Goal: Task Accomplishment & Management: Use online tool/utility

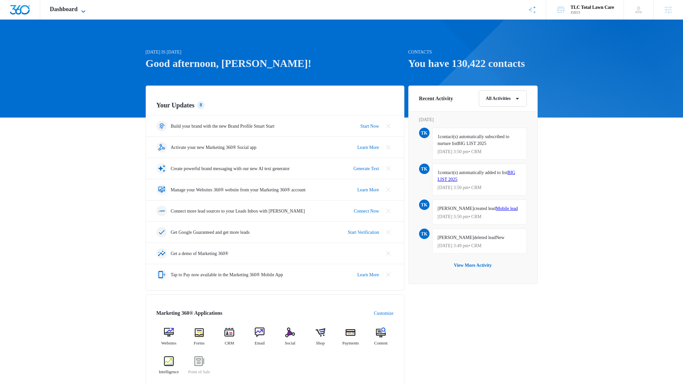
click at [85, 10] on icon at bounding box center [83, 12] width 8 height 8
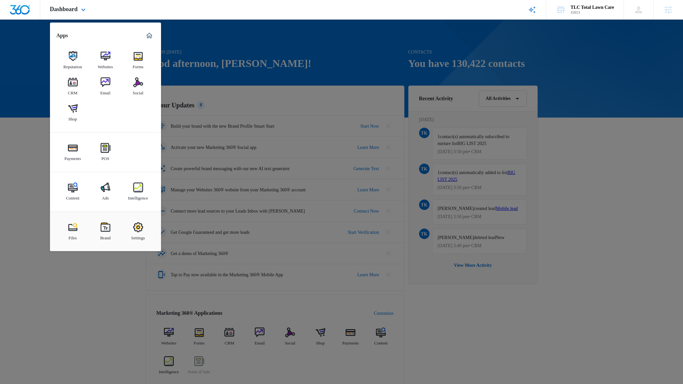
click at [529, 11] on rect "Brand Profile Wizard" at bounding box center [532, 10] width 8 height 8
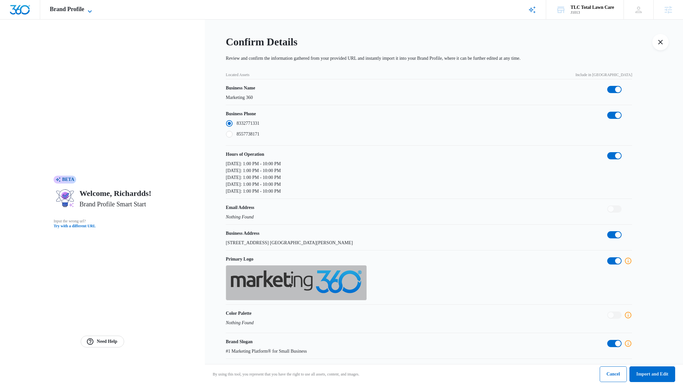
click at [91, 8] on icon at bounding box center [90, 12] width 8 height 8
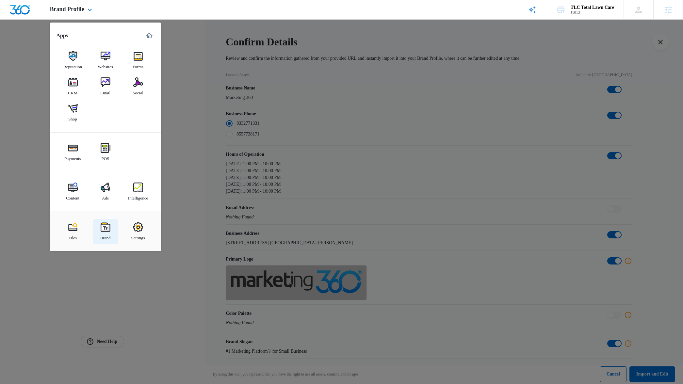
click at [106, 226] on img at bounding box center [106, 228] width 10 height 10
